Goal: Navigation & Orientation: Find specific page/section

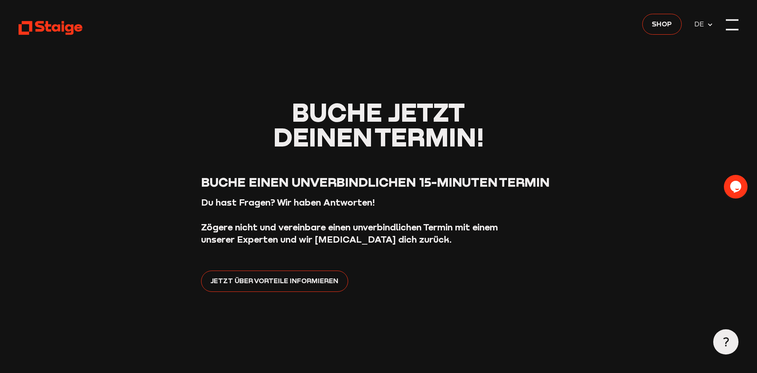
click at [728, 20] on div at bounding box center [732, 20] width 13 height 2
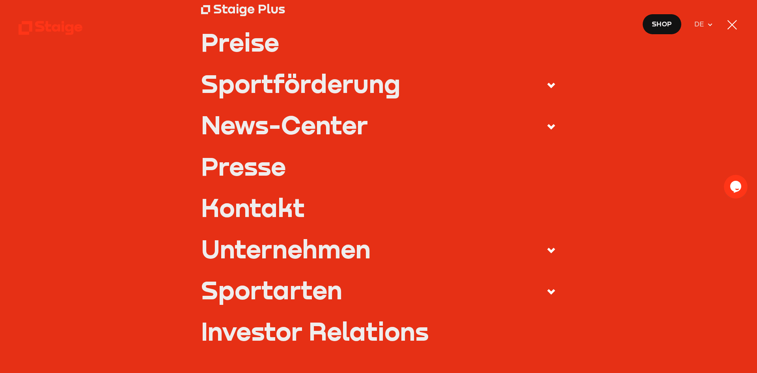
scroll to position [192, 0]
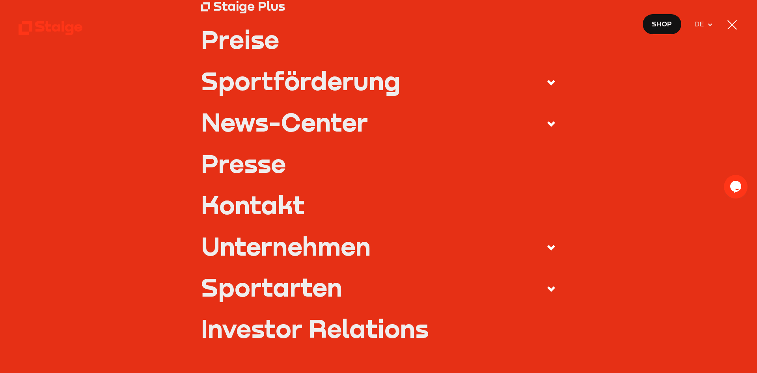
click at [231, 45] on link "Preise" at bounding box center [378, 39] width 355 height 25
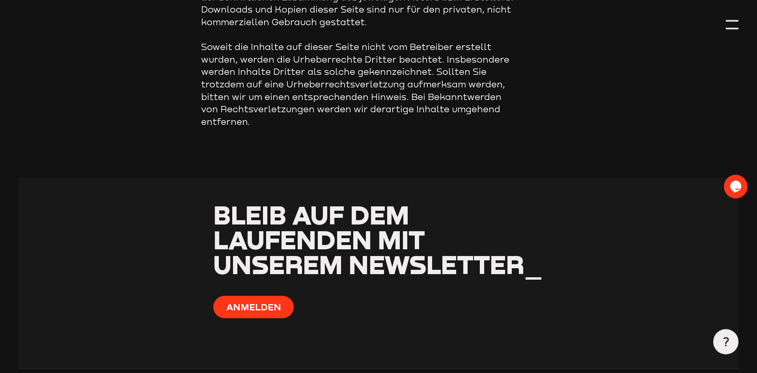
scroll to position [844, 0]
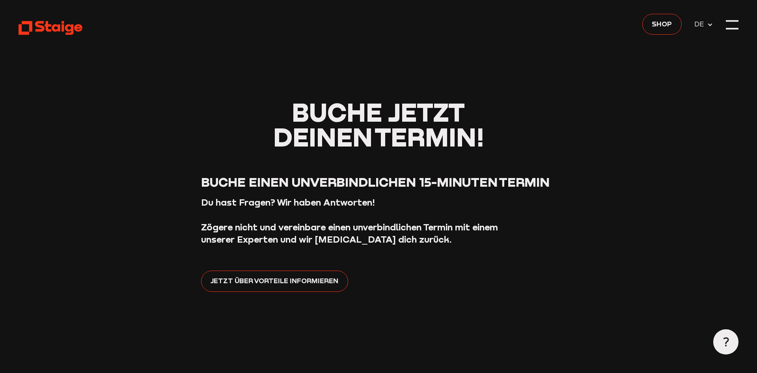
click at [49, 26] on use at bounding box center [50, 28] width 63 height 14
